Goal: Leave review/rating: Leave review/rating

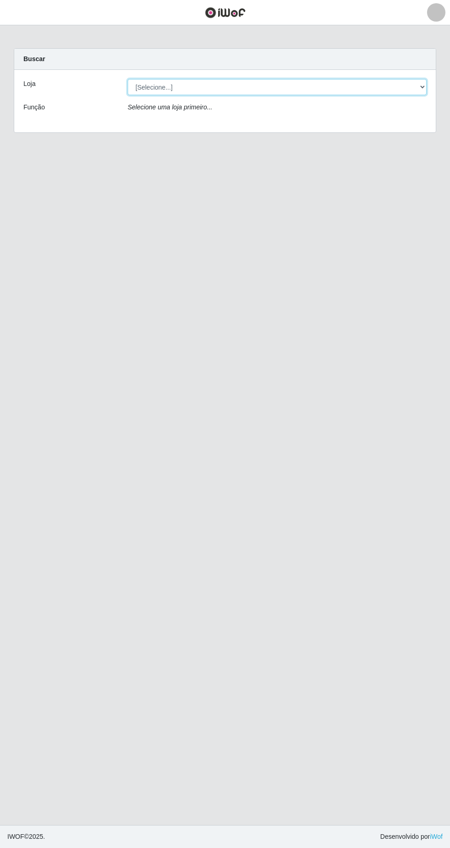
click at [176, 87] on select "[Selecione...] SuperFácil Atacado - [GEOGRAPHIC_DATA]" at bounding box center [277, 87] width 299 height 16
select select "503"
click at [128, 79] on select "[Selecione...] SuperFácil Atacado - [GEOGRAPHIC_DATA]" at bounding box center [277, 87] width 299 height 16
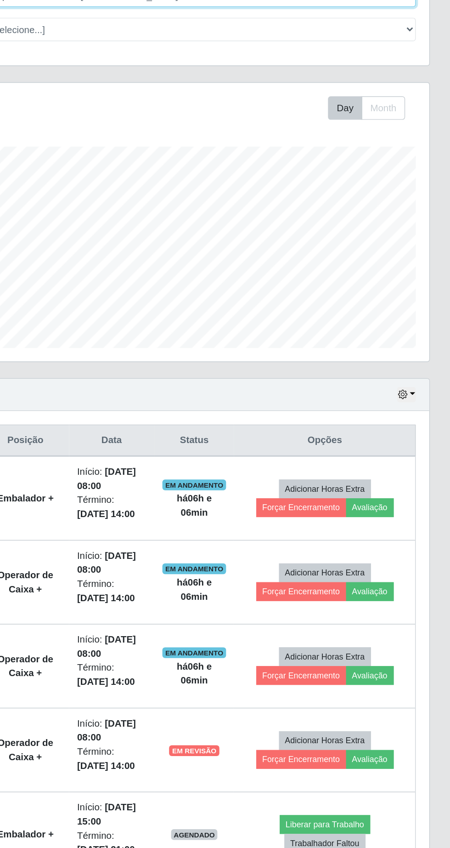
scroll to position [102, 0]
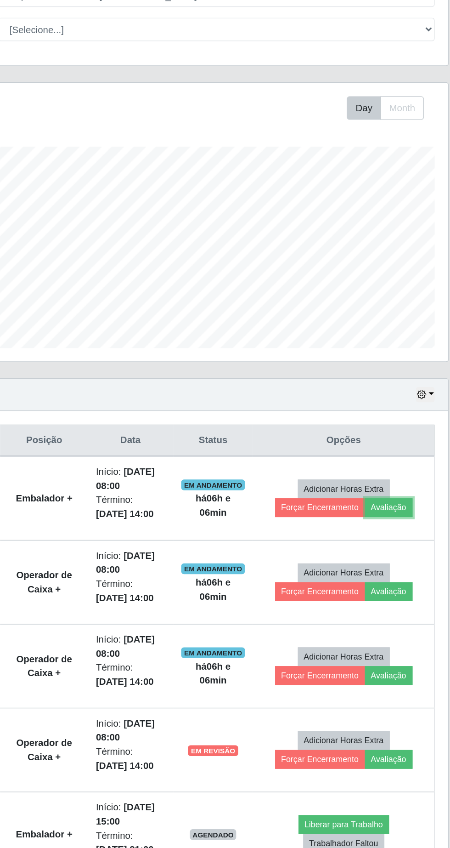
click at [411, 431] on button "Avaliação" at bounding box center [395, 437] width 33 height 13
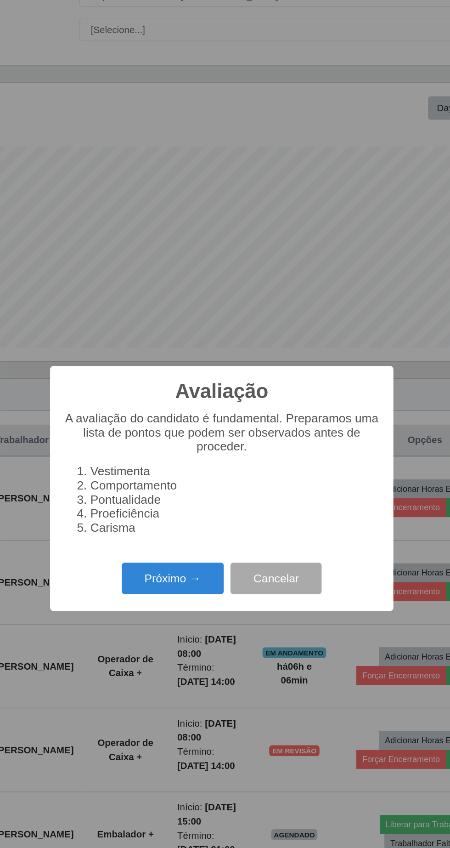
click at [203, 481] on button "Próximo →" at bounding box center [192, 486] width 70 height 22
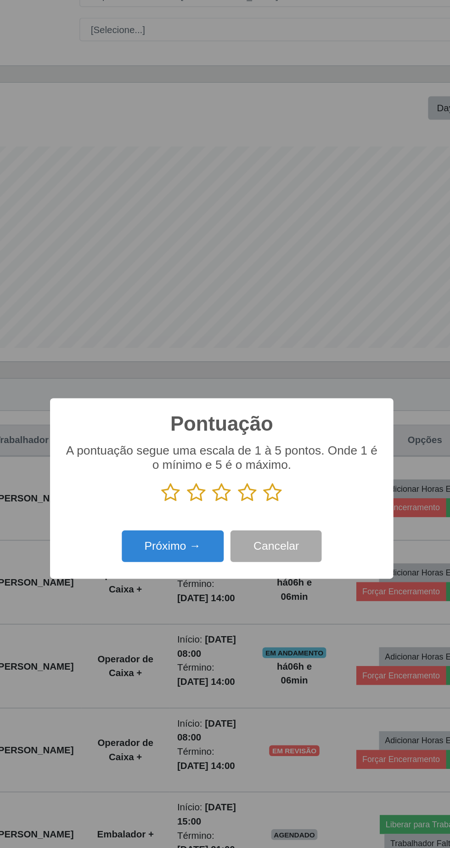
click at [228, 428] on icon at bounding box center [225, 427] width 13 height 14
click at [219, 434] on input "radio" at bounding box center [219, 434] width 0 height 0
click at [264, 427] on icon at bounding box center [260, 427] width 13 height 14
click at [254, 434] on input "radio" at bounding box center [254, 434] width 0 height 0
click at [214, 459] on button "Próximo →" at bounding box center [192, 464] width 70 height 22
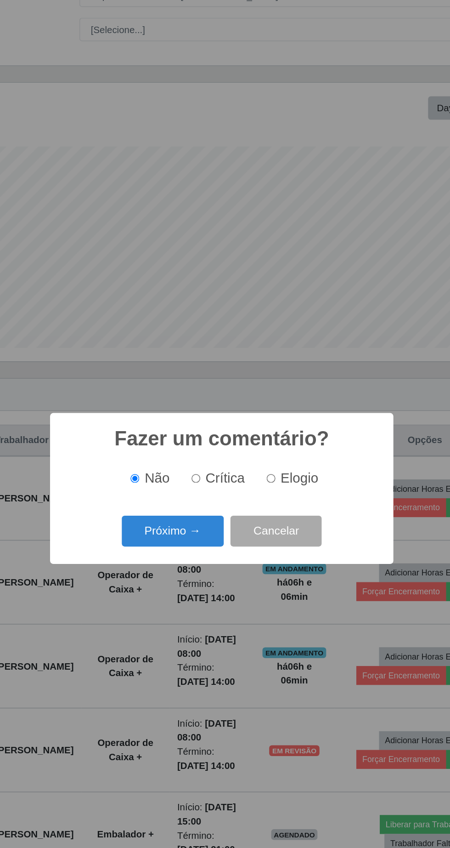
click at [223, 452] on button "Próximo →" at bounding box center [192, 454] width 70 height 22
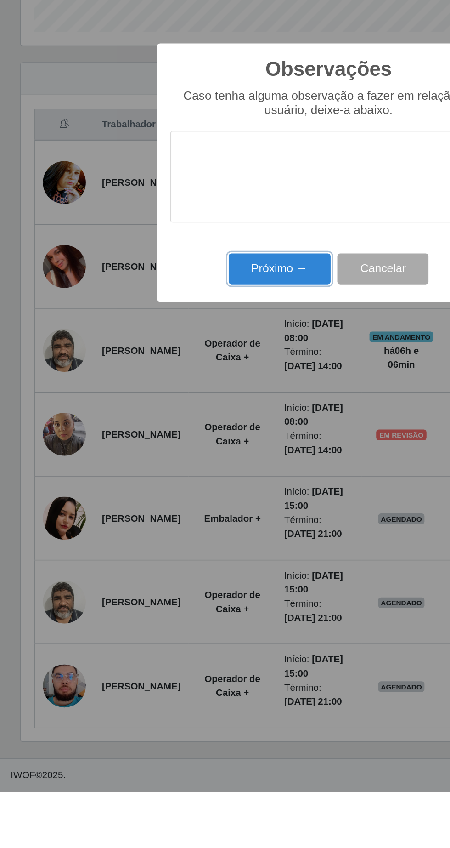
click at [207, 494] on button "Próximo →" at bounding box center [192, 490] width 70 height 22
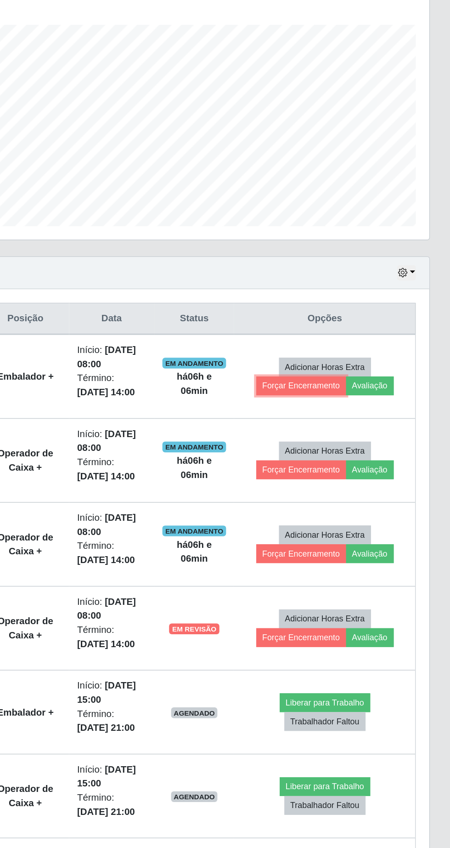
click at [369, 431] on button "Forçar Encerramento" at bounding box center [349, 437] width 62 height 13
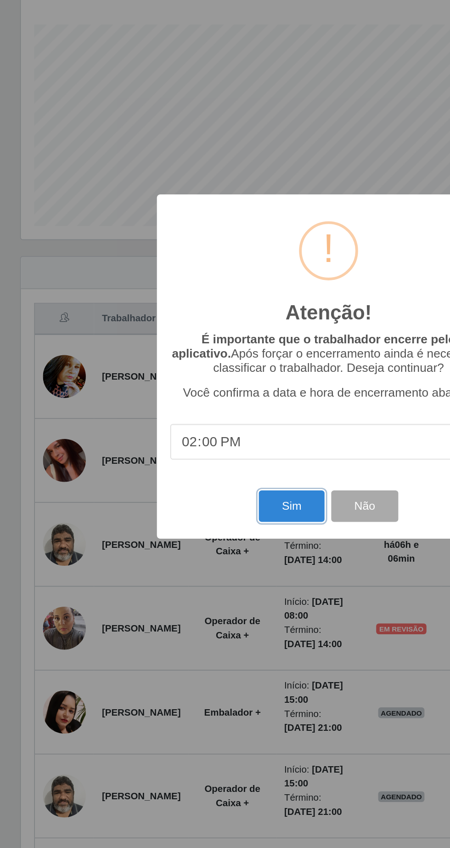
click at [200, 524] on button "Sim" at bounding box center [199, 520] width 45 height 22
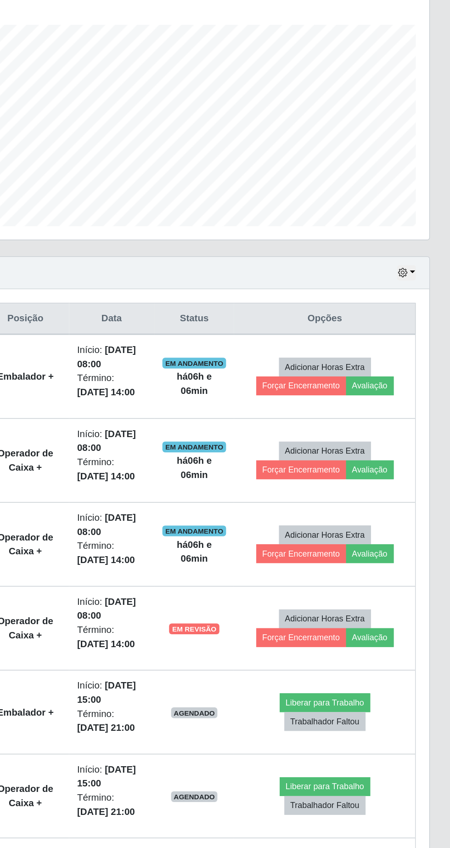
scroll to position [62, 0]
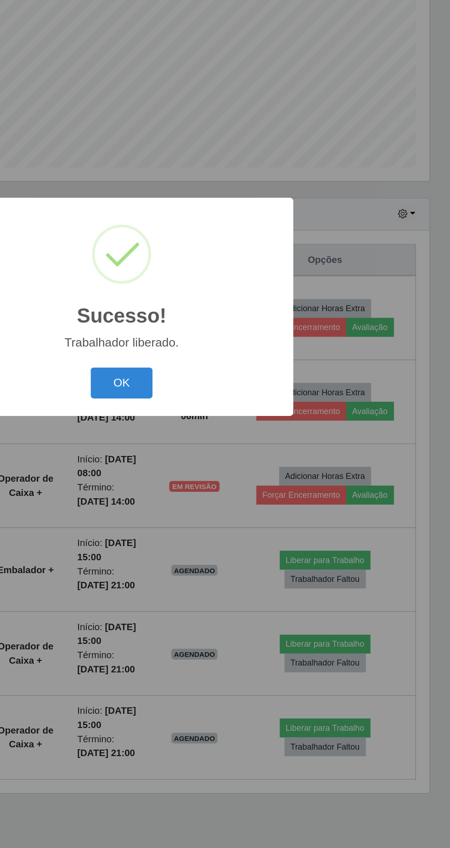
click at [231, 487] on button "OK" at bounding box center [225, 477] width 43 height 22
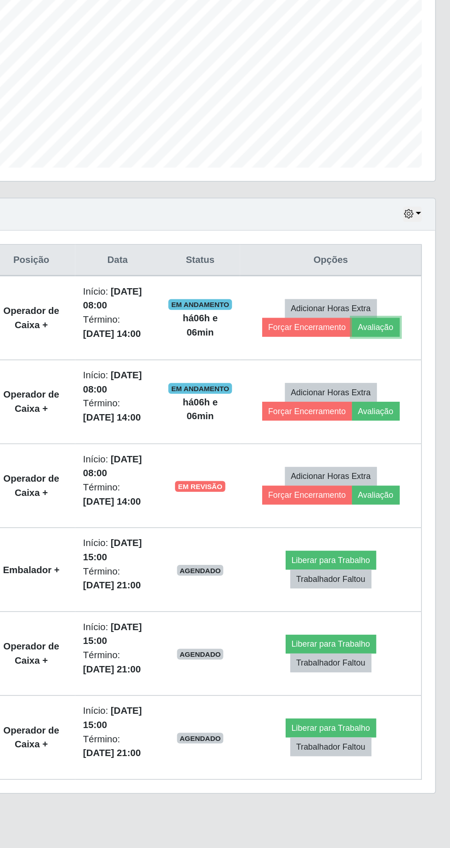
click at [412, 432] on button "Avaliação" at bounding box center [395, 438] width 33 height 13
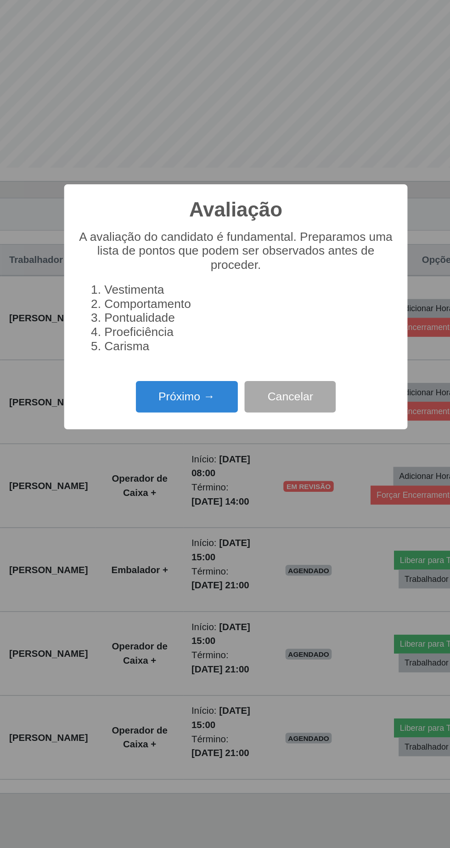
click at [201, 484] on button "Próximo →" at bounding box center [192, 486] width 70 height 22
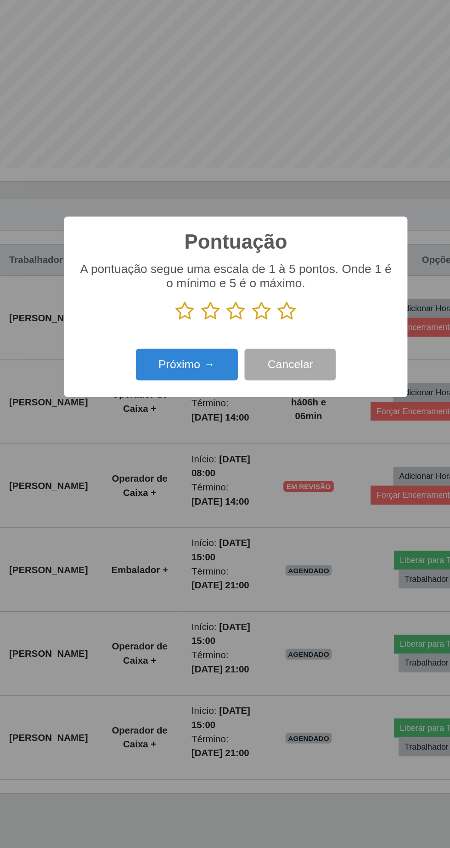
click at [231, 429] on icon at bounding box center [225, 427] width 13 height 14
click at [219, 434] on input "radio" at bounding box center [219, 434] width 0 height 0
click at [215, 465] on button "Próximo →" at bounding box center [192, 464] width 70 height 22
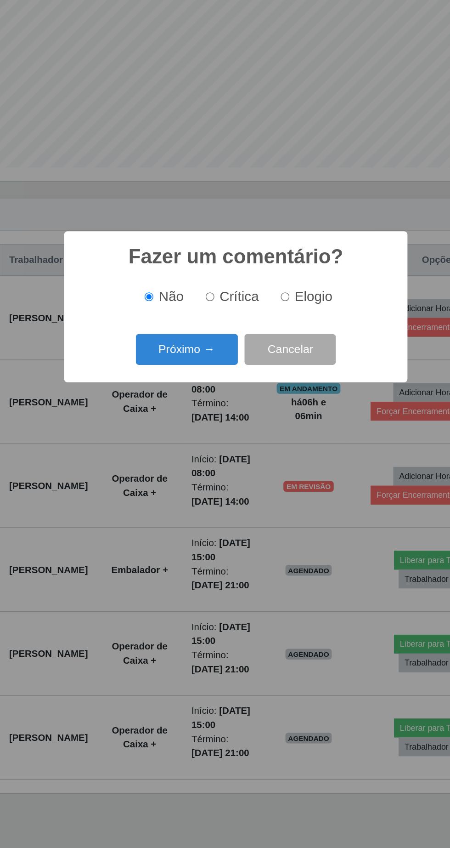
click at [220, 416] on span "Crítica" at bounding box center [227, 417] width 27 height 10
click at [210, 416] on input "Crítica" at bounding box center [208, 417] width 6 height 6
radio input "true"
click at [176, 422] on span "Não" at bounding box center [180, 417] width 17 height 10
click at [169, 420] on input "Não" at bounding box center [166, 417] width 6 height 6
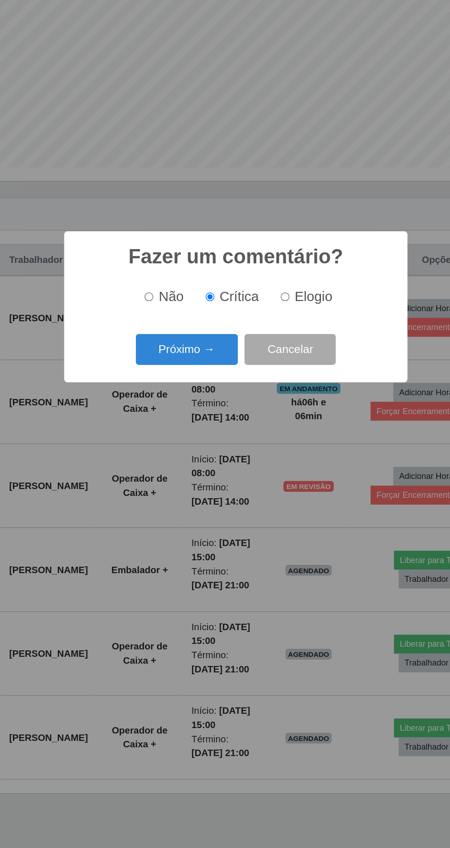
radio input "true"
click at [215, 462] on button "Próximo →" at bounding box center [192, 454] width 70 height 22
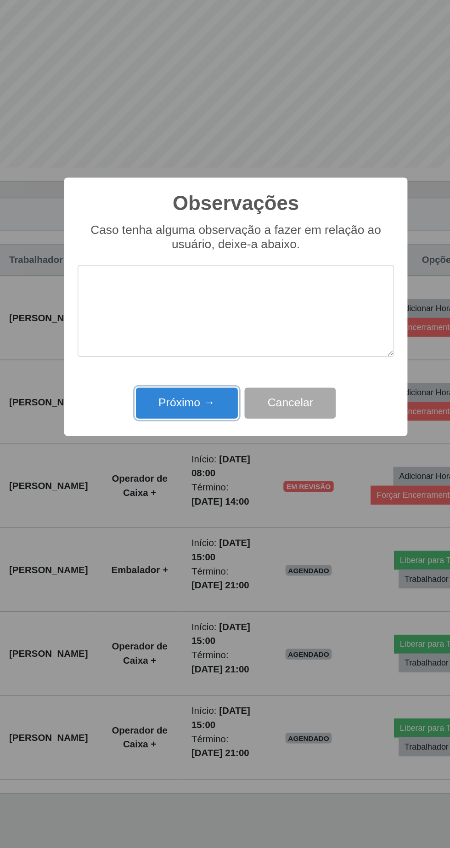
click at [214, 494] on button "Próximo →" at bounding box center [192, 490] width 70 height 22
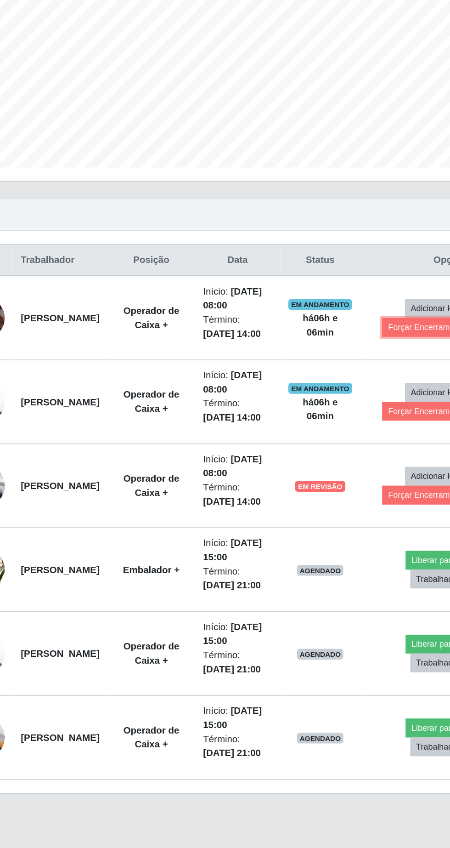
click at [333, 432] on button "Forçar Encerramento" at bounding box center [349, 438] width 62 height 13
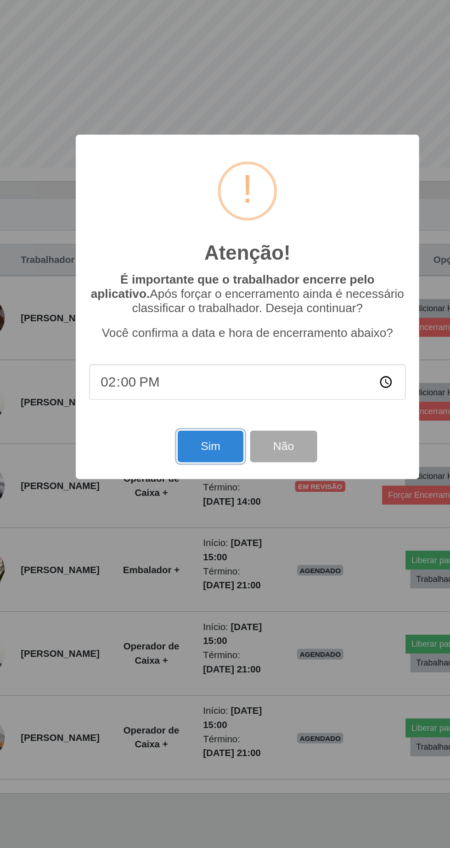
click at [204, 516] on button "Sim" at bounding box center [199, 520] width 45 height 22
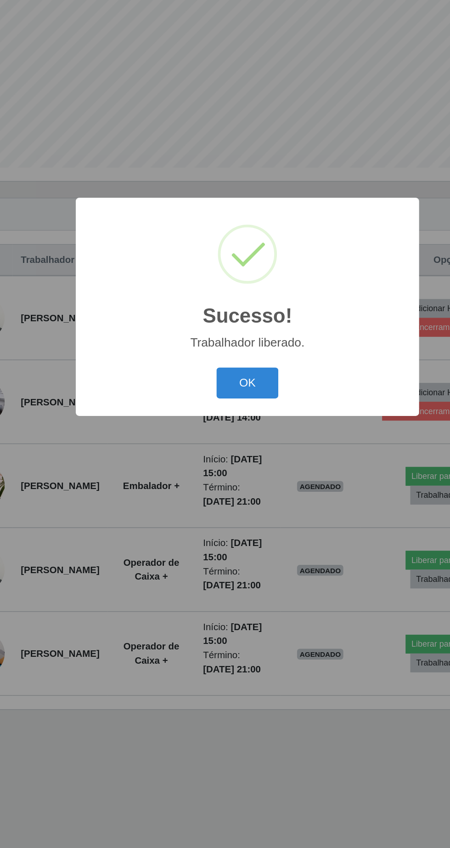
click at [234, 475] on button "OK" at bounding box center [225, 477] width 43 height 22
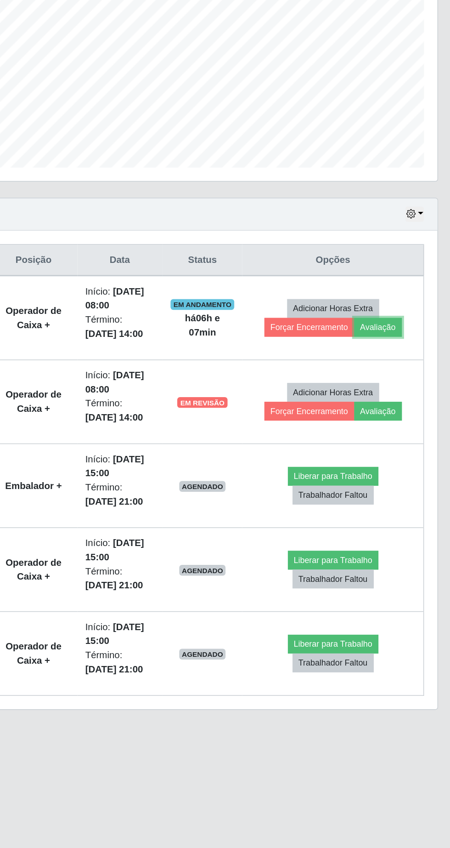
click at [411, 432] on button "Avaliação" at bounding box center [395, 438] width 33 height 13
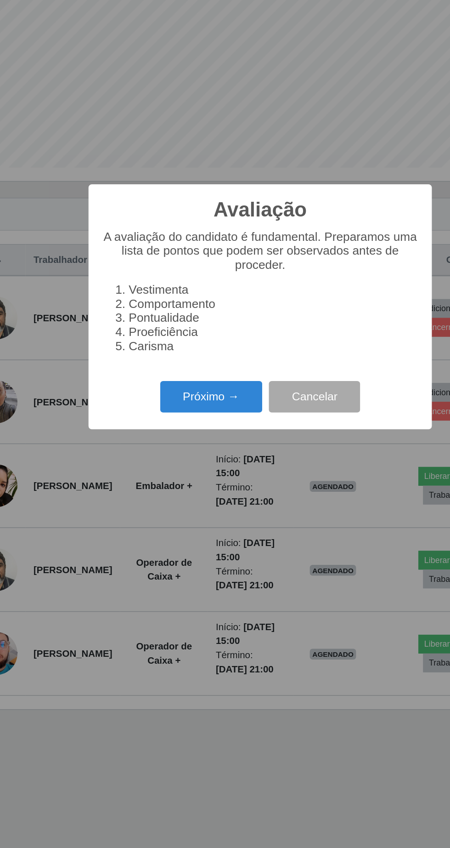
click at [200, 480] on button "Próximo →" at bounding box center [192, 486] width 70 height 22
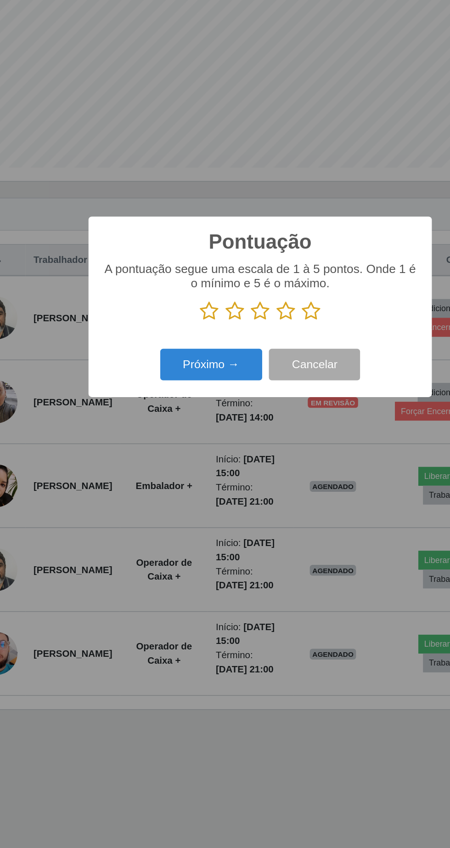
click at [248, 429] on icon at bounding box center [242, 427] width 13 height 14
click at [236, 434] on input "radio" at bounding box center [236, 434] width 0 height 0
click at [262, 428] on icon at bounding box center [260, 427] width 13 height 14
click at [254, 434] on input "radio" at bounding box center [254, 434] width 0 height 0
click at [207, 467] on button "Próximo →" at bounding box center [192, 464] width 70 height 22
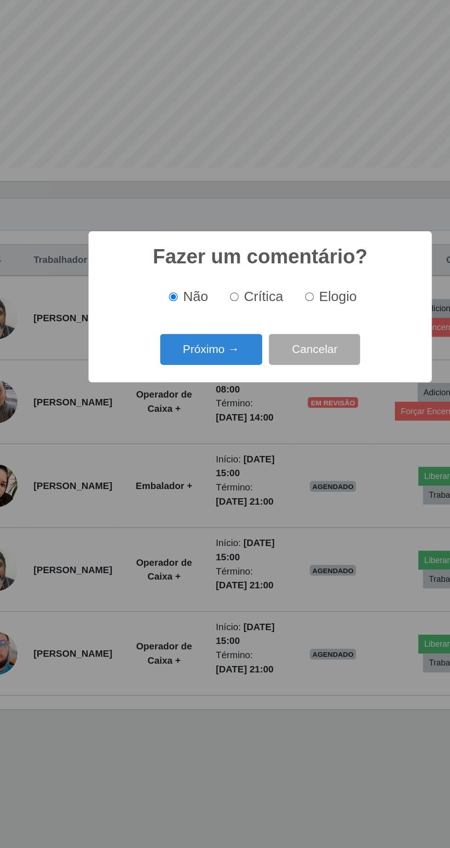
click at [214, 454] on button "Próximo →" at bounding box center [192, 454] width 70 height 22
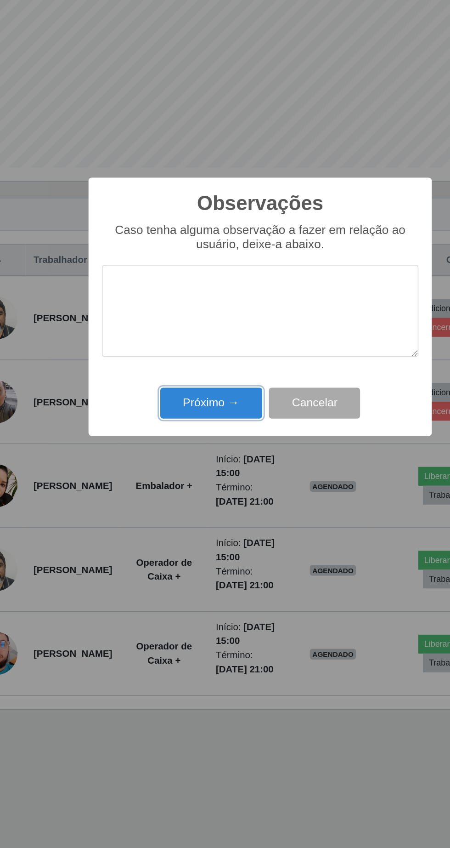
click at [203, 490] on button "Próximo →" at bounding box center [192, 490] width 70 height 22
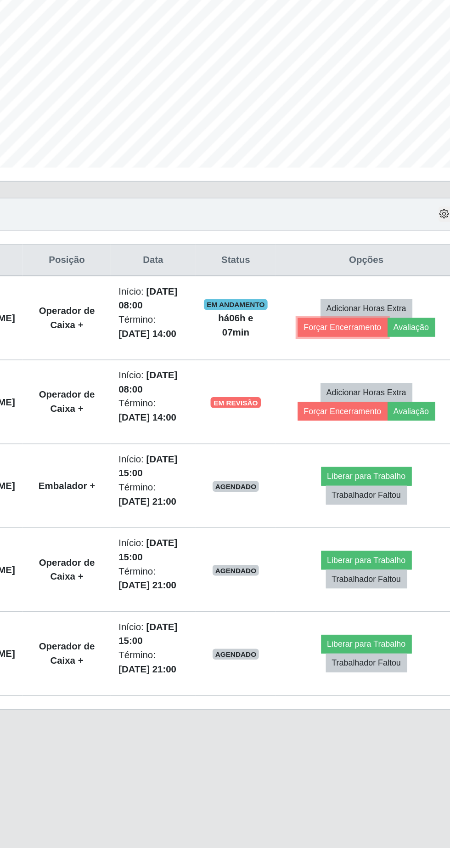
click at [365, 432] on button "Forçar Encerramento" at bounding box center [349, 438] width 62 height 13
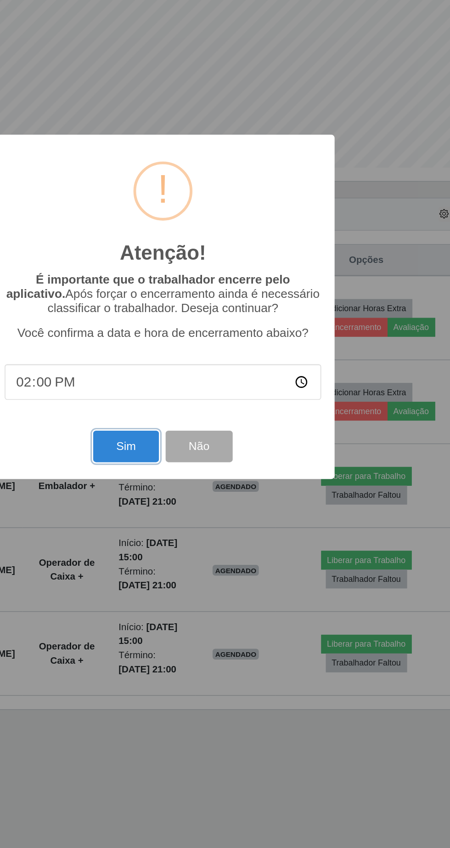
click at [222, 514] on button "Sim" at bounding box center [199, 520] width 45 height 22
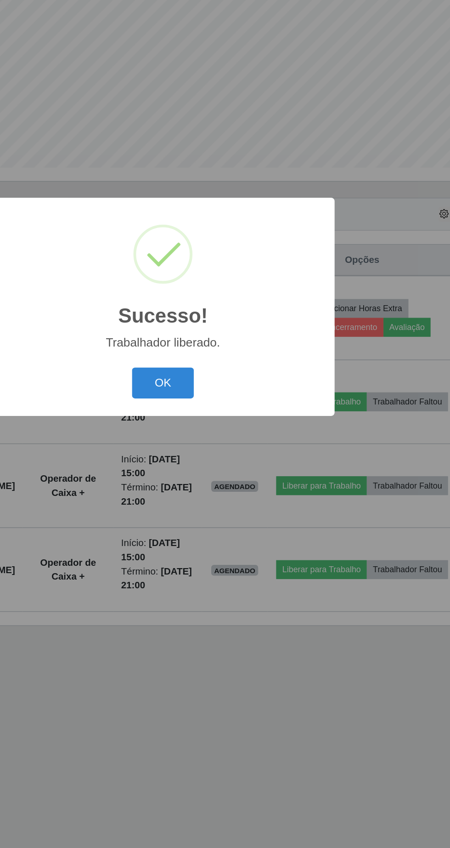
click at [239, 472] on button "OK" at bounding box center [225, 477] width 43 height 22
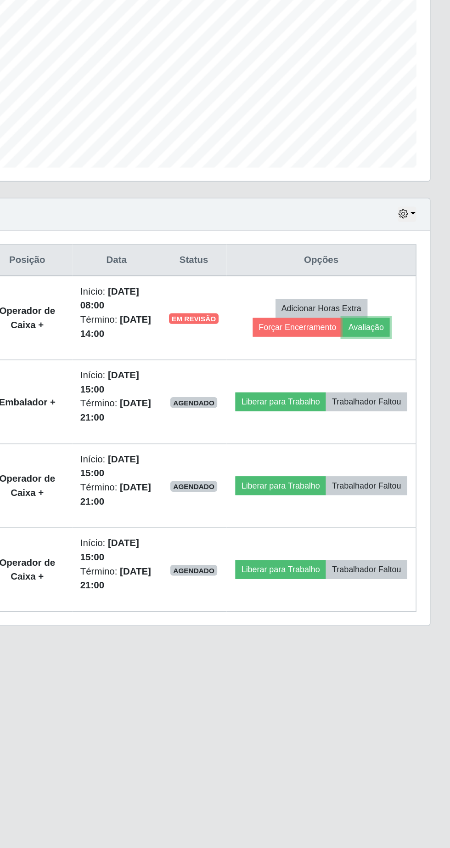
click at [409, 432] on button "Avaliação" at bounding box center [392, 438] width 33 height 13
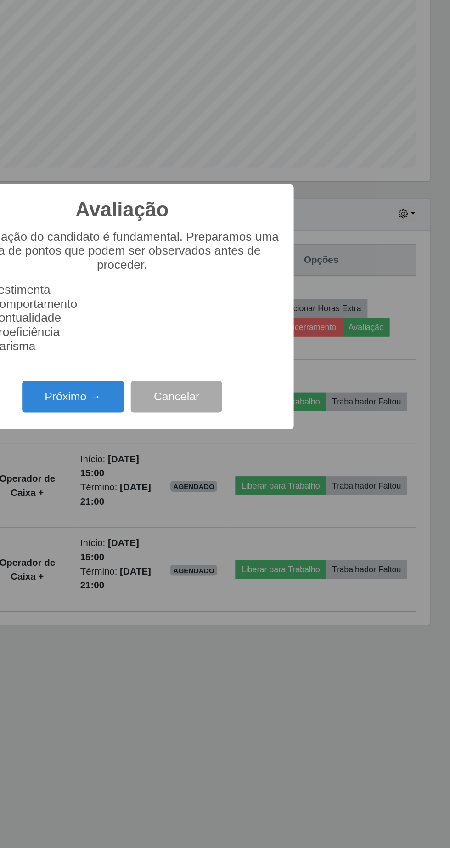
click at [211, 487] on button "Próximo →" at bounding box center [192, 486] width 70 height 22
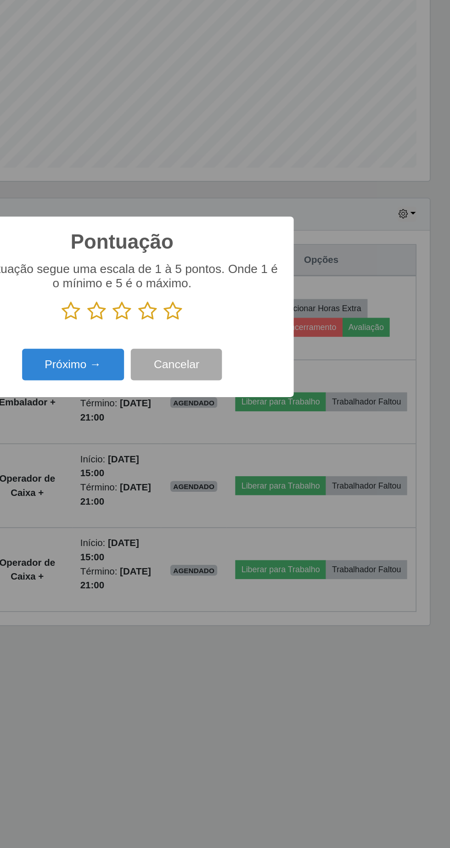
click at [265, 427] on icon at bounding box center [260, 427] width 13 height 14
click at [254, 434] on input "radio" at bounding box center [254, 434] width 0 height 0
click at [210, 467] on button "Próximo →" at bounding box center [192, 464] width 70 height 22
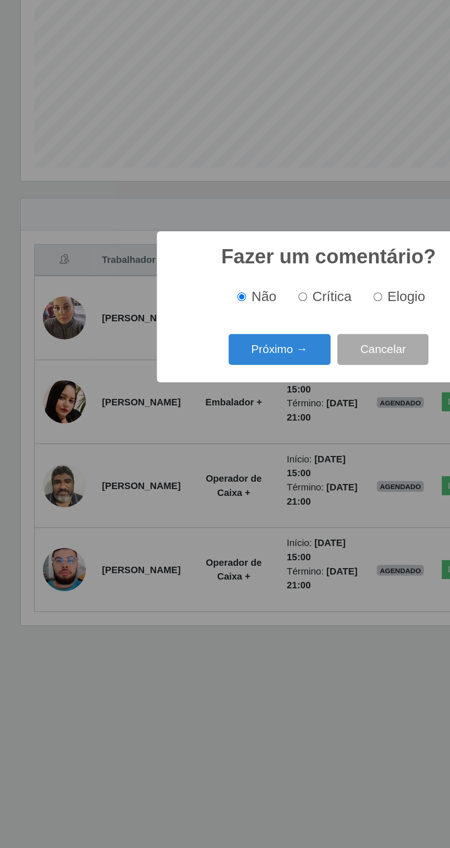
click at [193, 444] on button "Próximo →" at bounding box center [192, 454] width 70 height 22
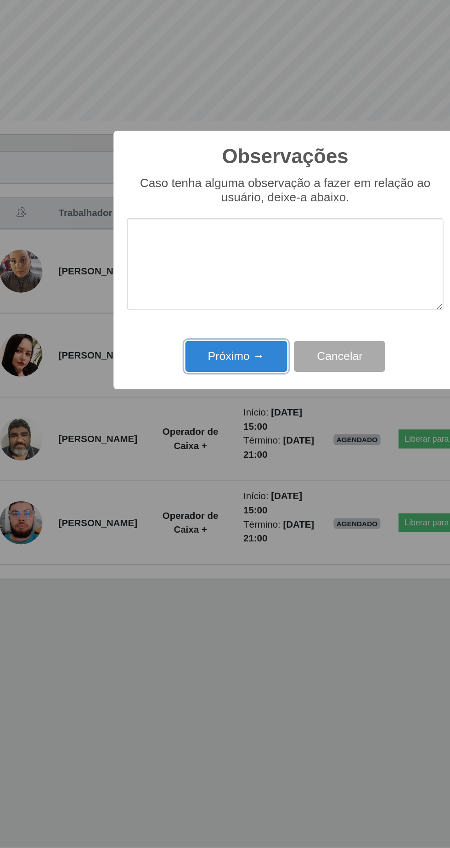
click at [209, 493] on button "Próximo →" at bounding box center [192, 490] width 70 height 22
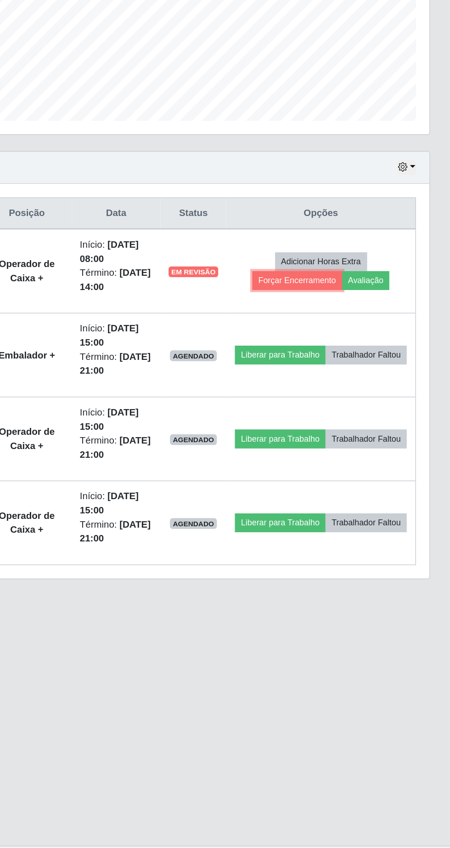
click at [358, 432] on button "Forçar Encerramento" at bounding box center [346, 438] width 62 height 13
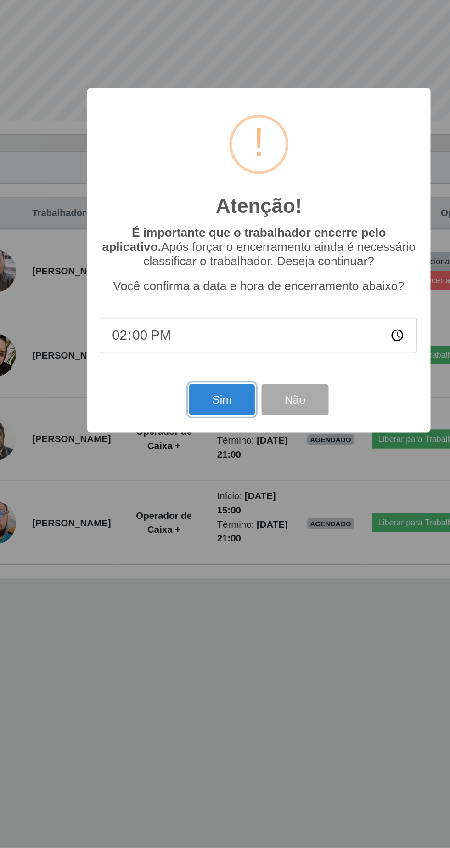
click at [205, 520] on button "Sim" at bounding box center [199, 520] width 45 height 22
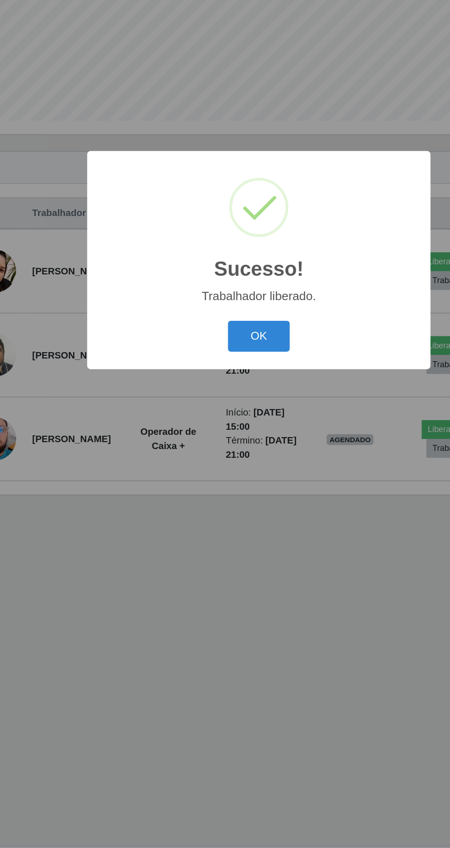
click at [232, 469] on button "OK" at bounding box center [225, 477] width 43 height 22
